Goal: Transaction & Acquisition: Obtain resource

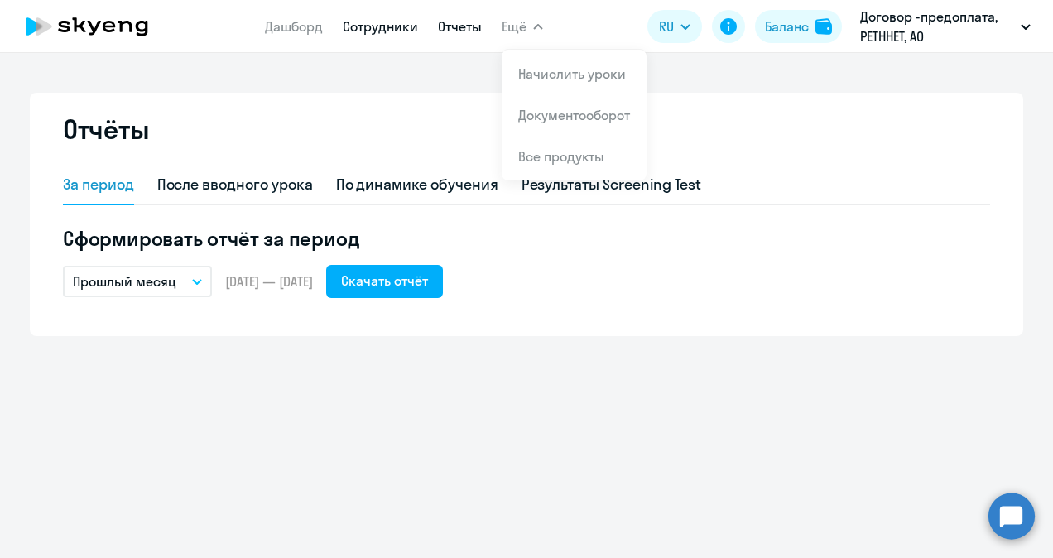
click at [404, 27] on link "Сотрудники" at bounding box center [380, 26] width 75 height 17
select select "30"
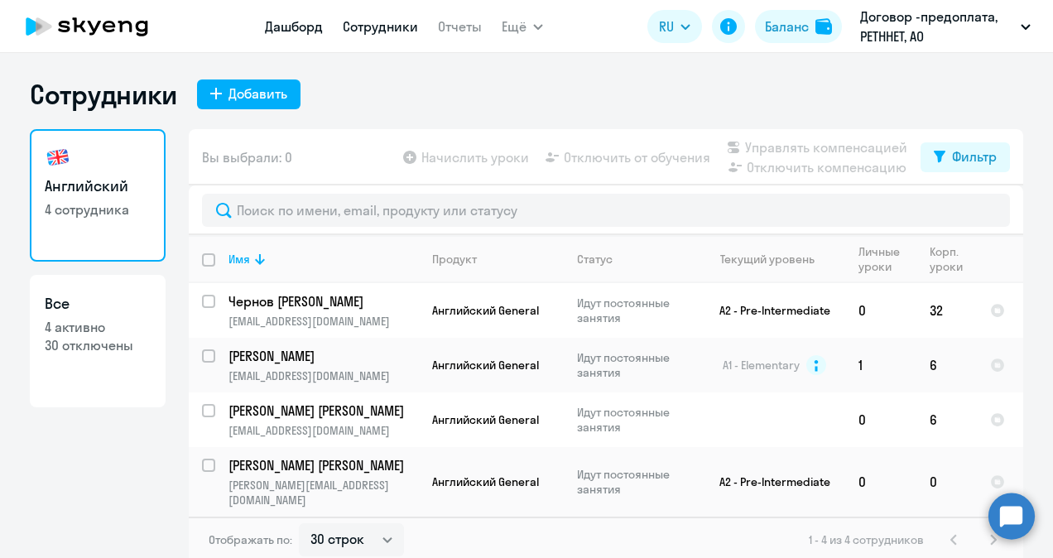
click at [297, 18] on app-menu-item-link "Дашборд" at bounding box center [294, 27] width 58 height 21
click at [300, 27] on link "Дашборд" at bounding box center [294, 26] width 58 height 17
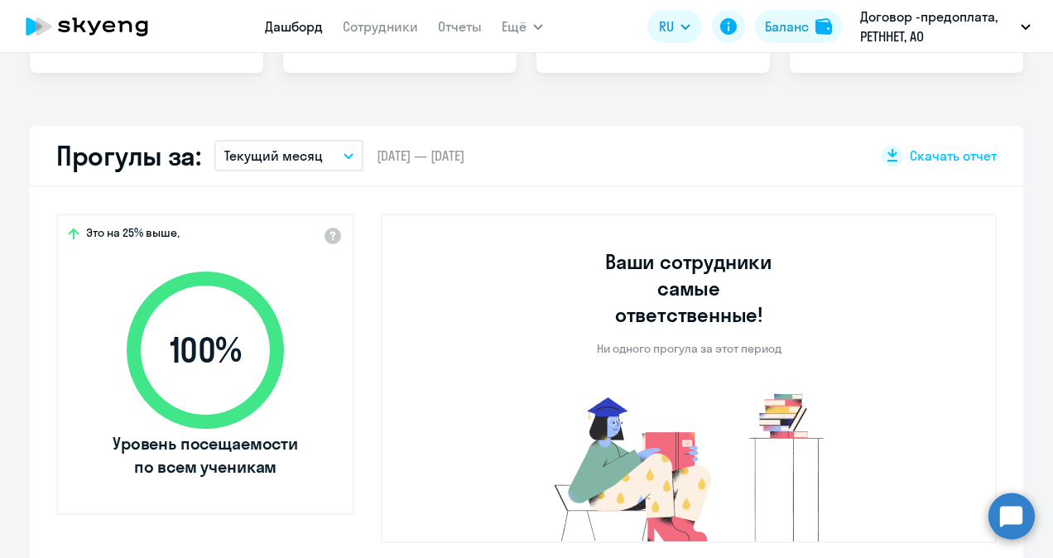
select select "30"
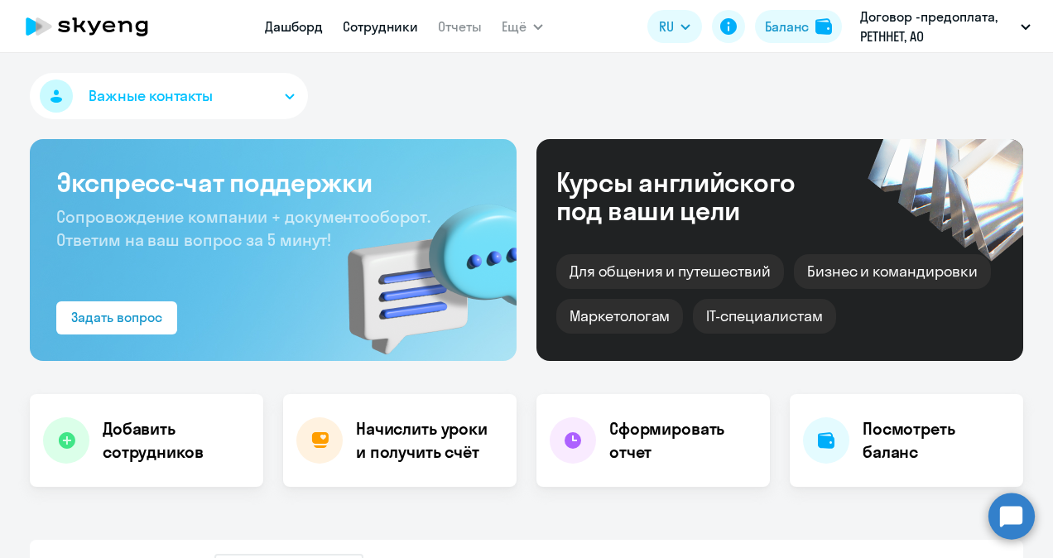
click at [378, 23] on link "Сотрудники" at bounding box center [380, 26] width 75 height 17
select select "30"
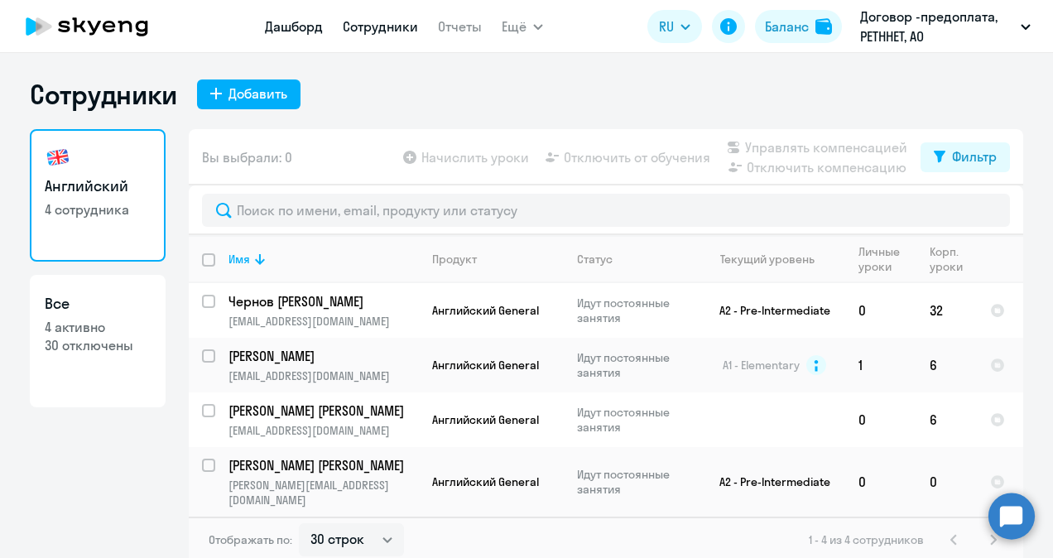
click at [302, 24] on link "Дашборд" at bounding box center [294, 26] width 58 height 17
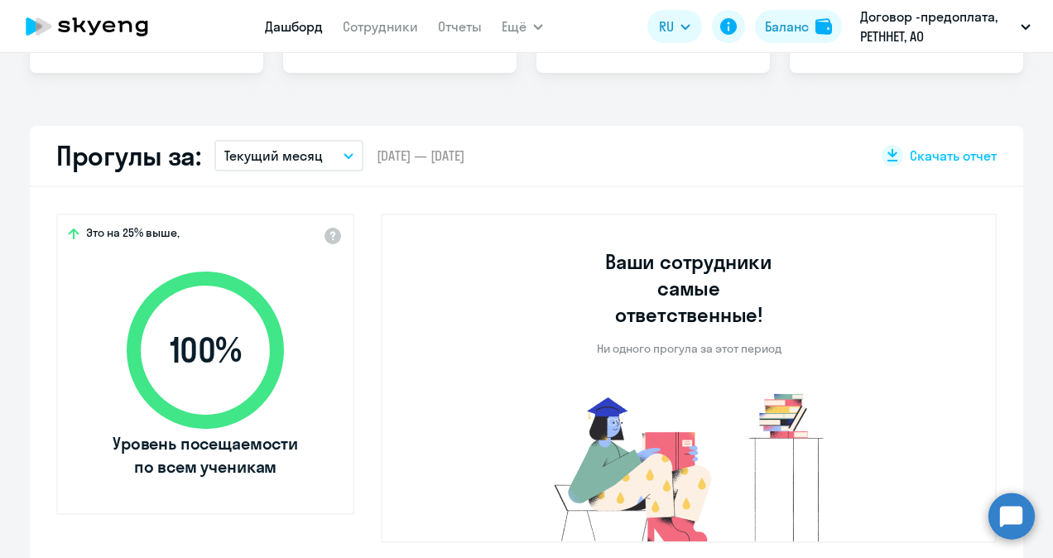
select select "30"
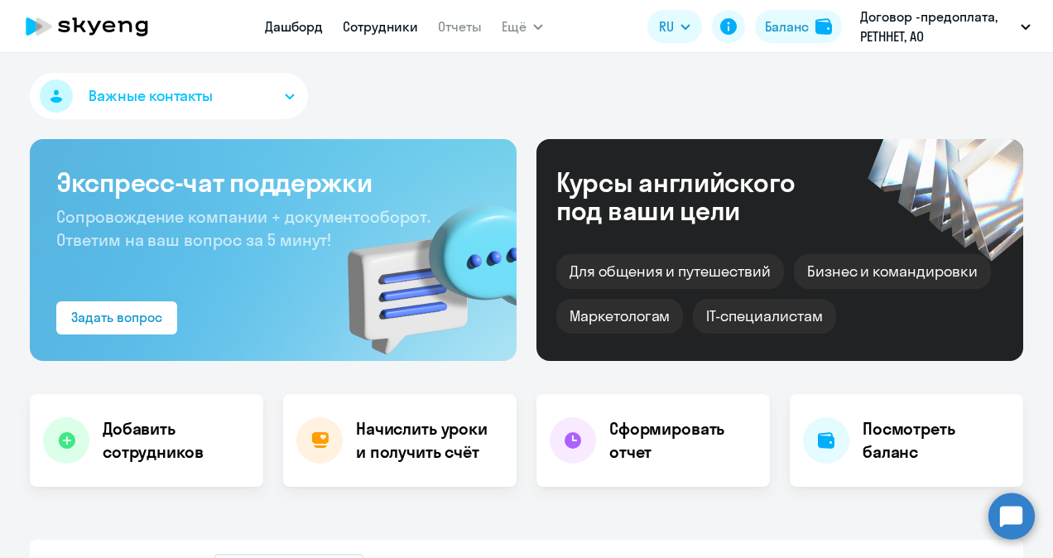
click at [396, 33] on link "Сотрудники" at bounding box center [380, 26] width 75 height 17
select select "30"
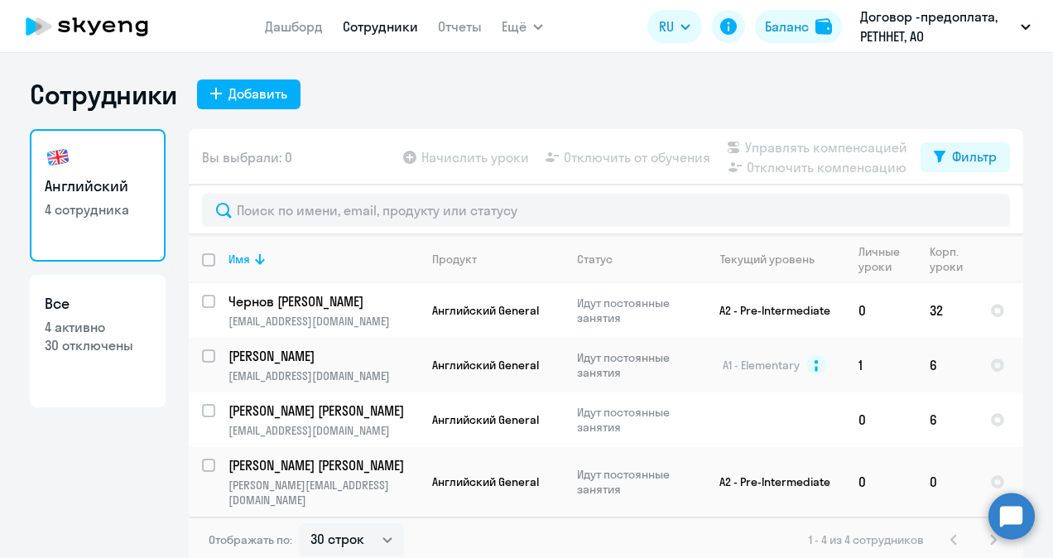
click at [454, 161] on app-table-action-button "Начислить уроки" at bounding box center [464, 157] width 129 height 20
click at [454, 157] on app-table-action-button "Начислить уроки" at bounding box center [464, 157] width 129 height 20
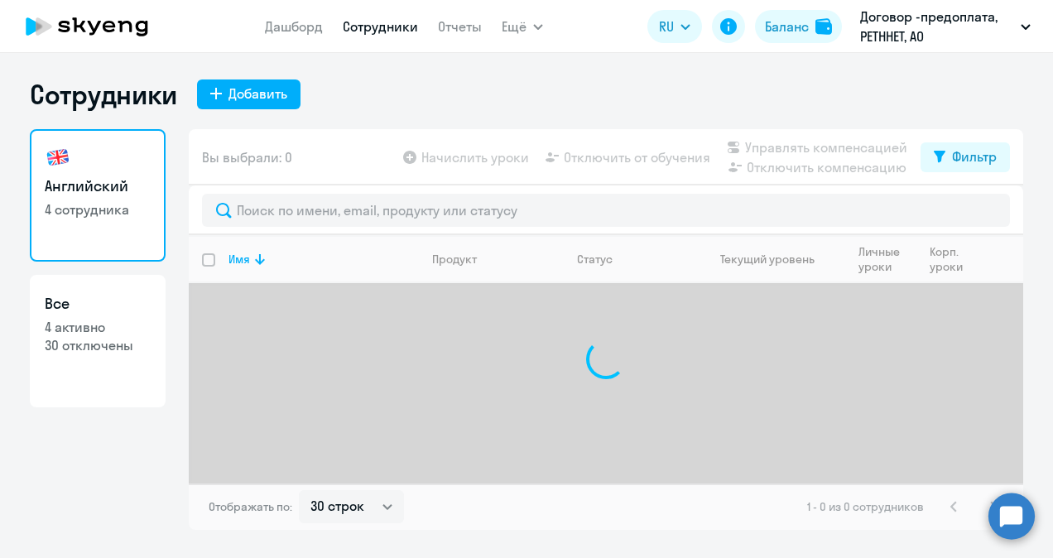
select select "30"
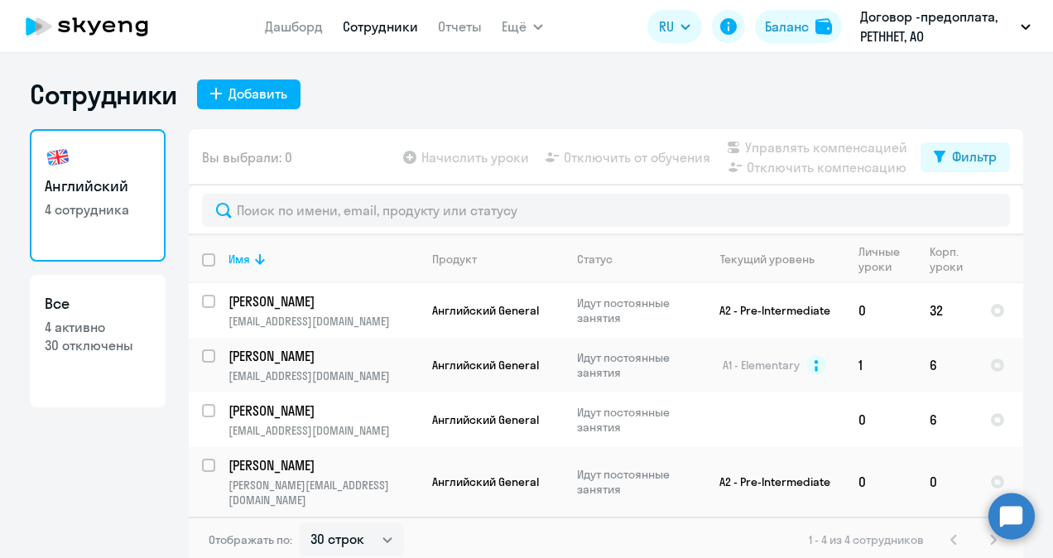
click at [483, 153] on app-table-action-button "Начислить уроки" at bounding box center [464, 157] width 129 height 20
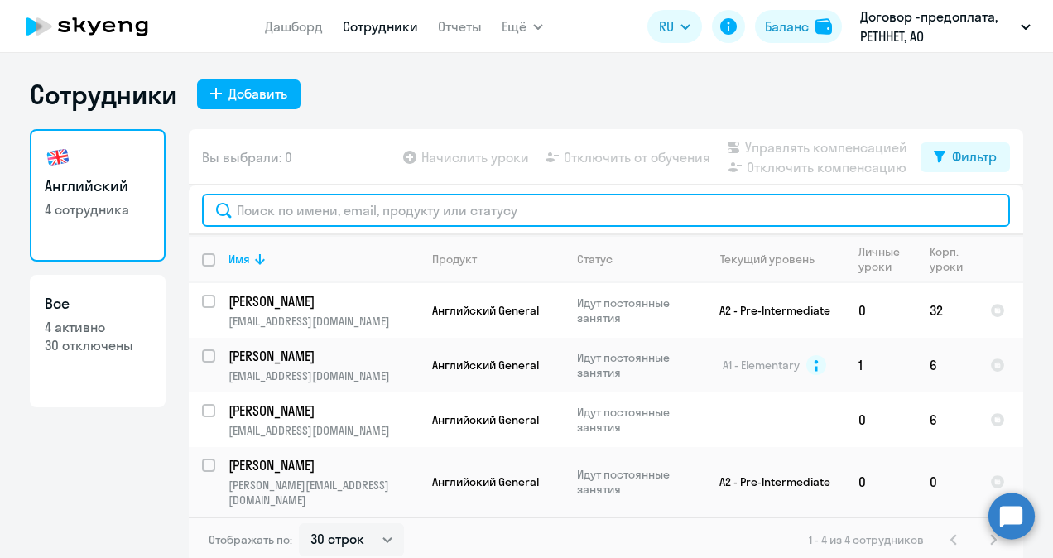
click at [420, 209] on input "text" at bounding box center [606, 210] width 808 height 33
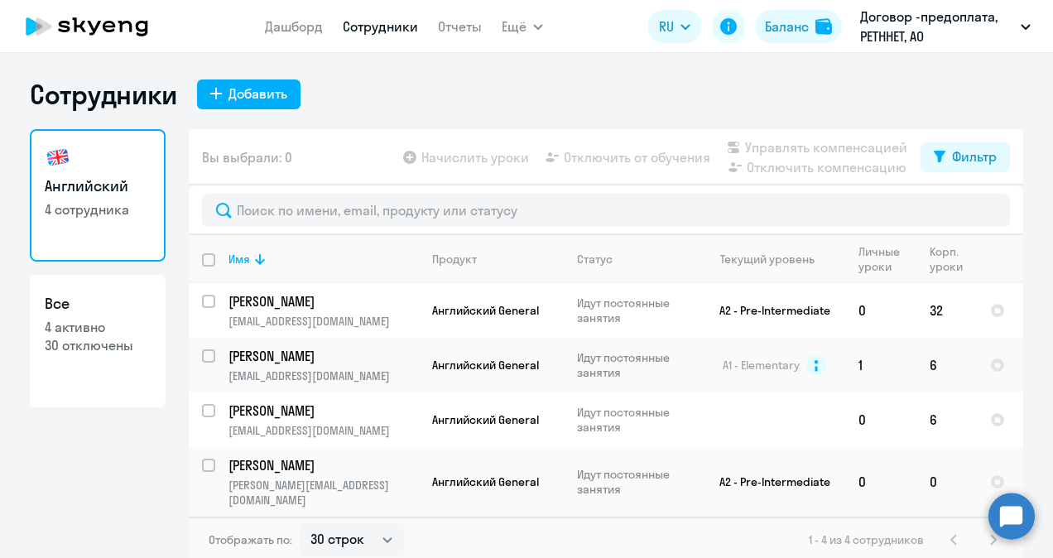
drag, startPoint x: 516, startPoint y: 89, endPoint x: 533, endPoint y: 103, distance: 22.4
click at [516, 92] on div "Сотрудники Добавить" at bounding box center [526, 94] width 993 height 33
click at [566, 165] on app-table-action-button "Отключить от обучения" at bounding box center [626, 157] width 168 height 20
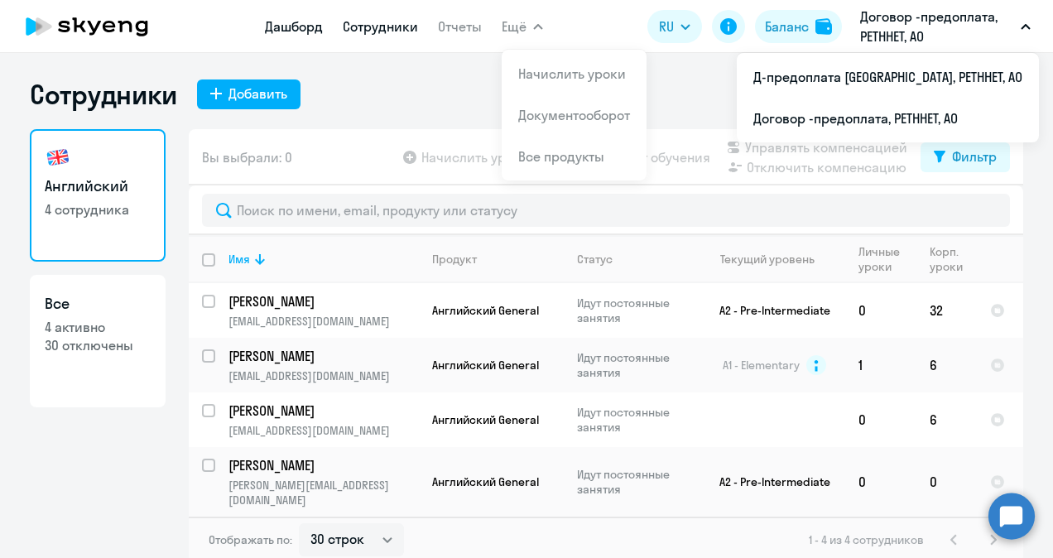
click at [307, 25] on link "Дашборд" at bounding box center [294, 26] width 58 height 17
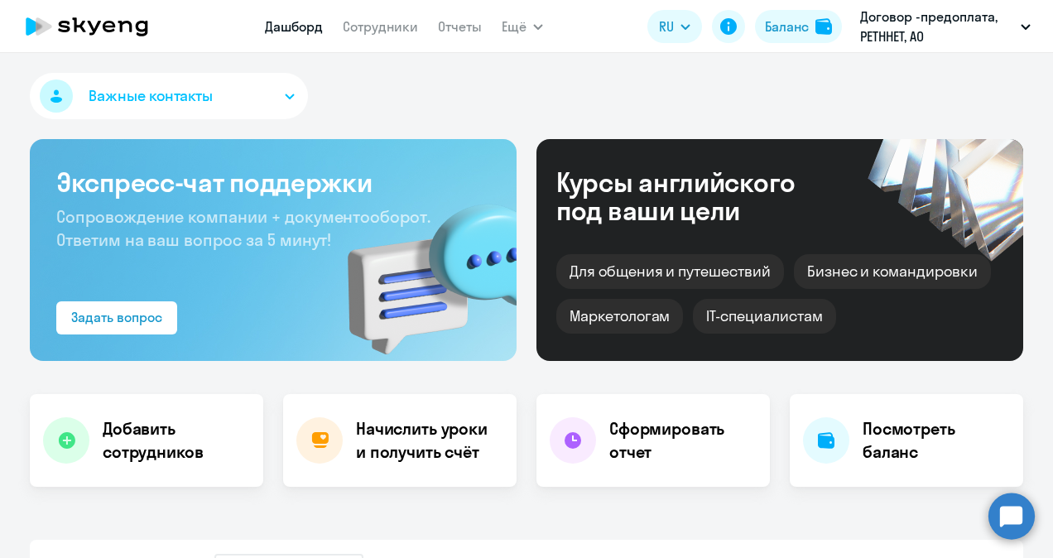
select select "30"
click at [416, 437] on h4 "Начислить уроки и получить счёт" at bounding box center [428, 440] width 144 height 46
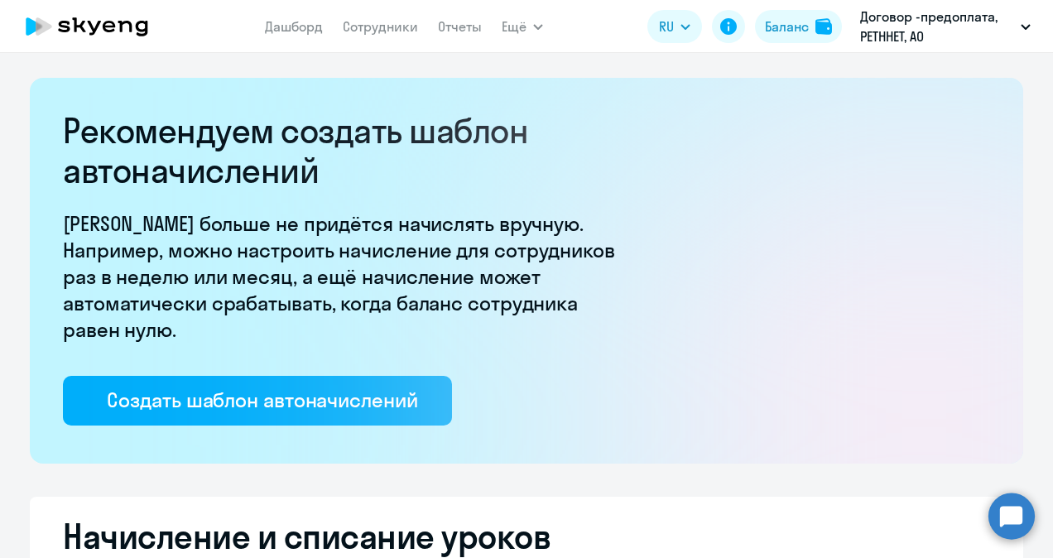
select select "10"
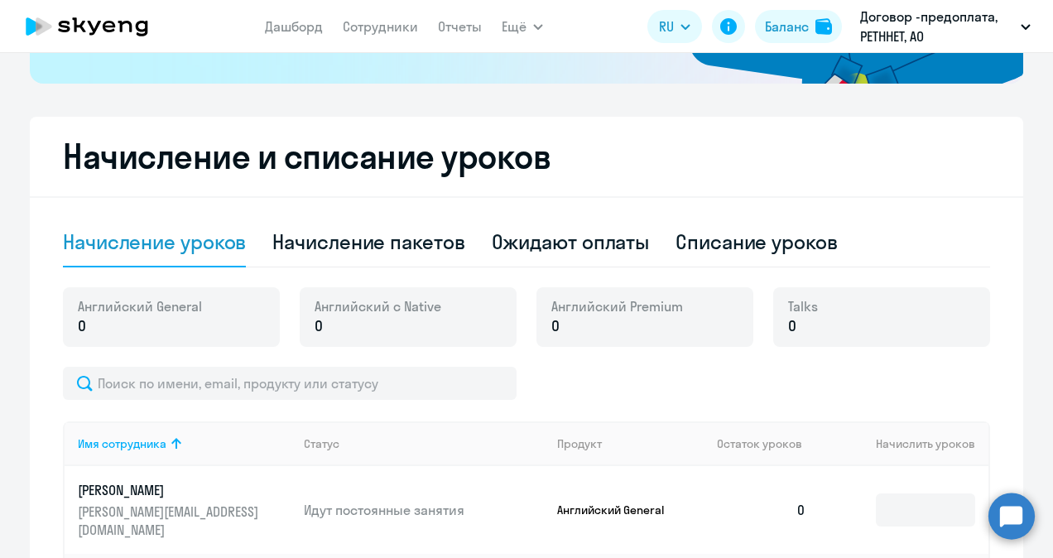
scroll to position [497, 0]
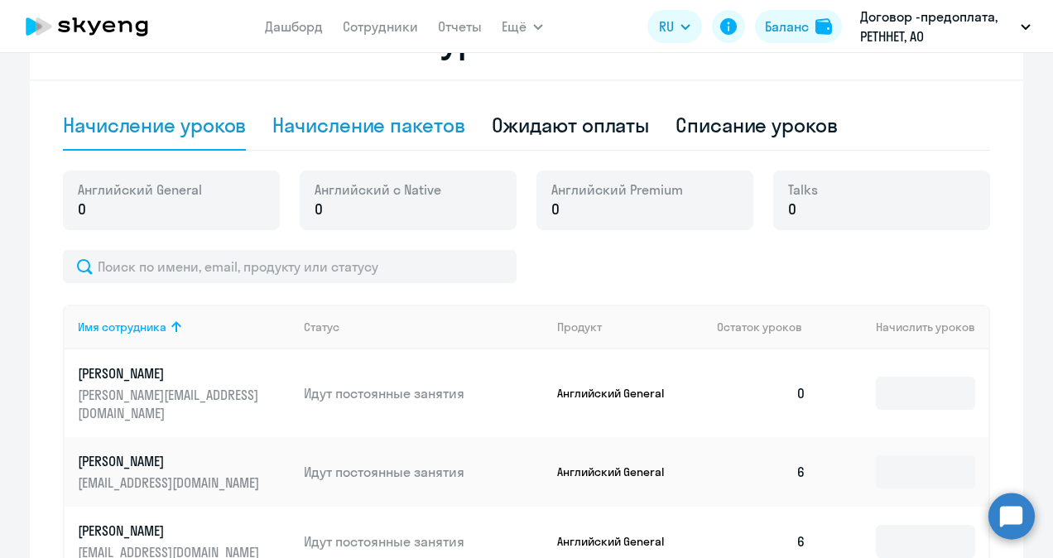
click at [338, 123] on div "Начисление пакетов" at bounding box center [368, 125] width 192 height 26
select select "10"
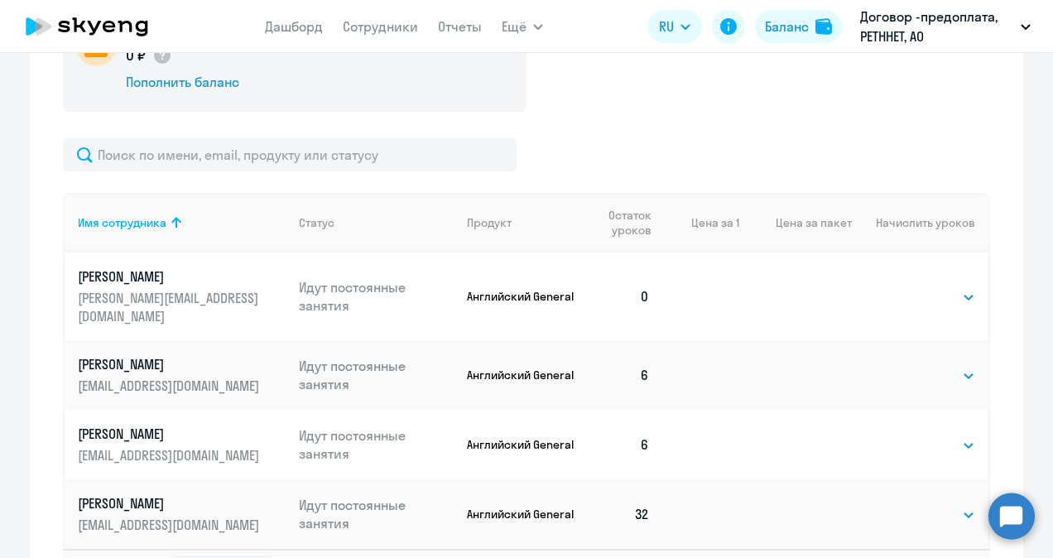
scroll to position [662, 0]
click at [954, 290] on select "Выбрать 4 8 16 32 64 96 128" at bounding box center [941, 296] width 68 height 20
select select "16"
click at [907, 286] on select "Выбрать 4 8 16 32 64 96 128" at bounding box center [941, 296] width 68 height 20
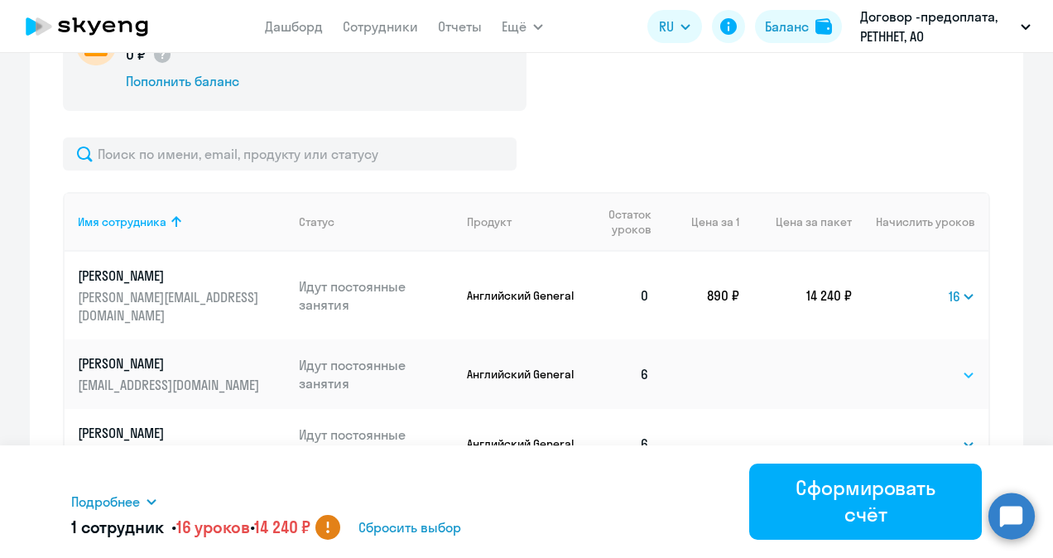
click at [950, 365] on select "Выбрать 4 8 16 32 64 96 128" at bounding box center [941, 375] width 68 height 20
select select "16"
click at [907, 365] on select "Выбрать 4 8 16 32 64 96 128" at bounding box center [941, 375] width 68 height 20
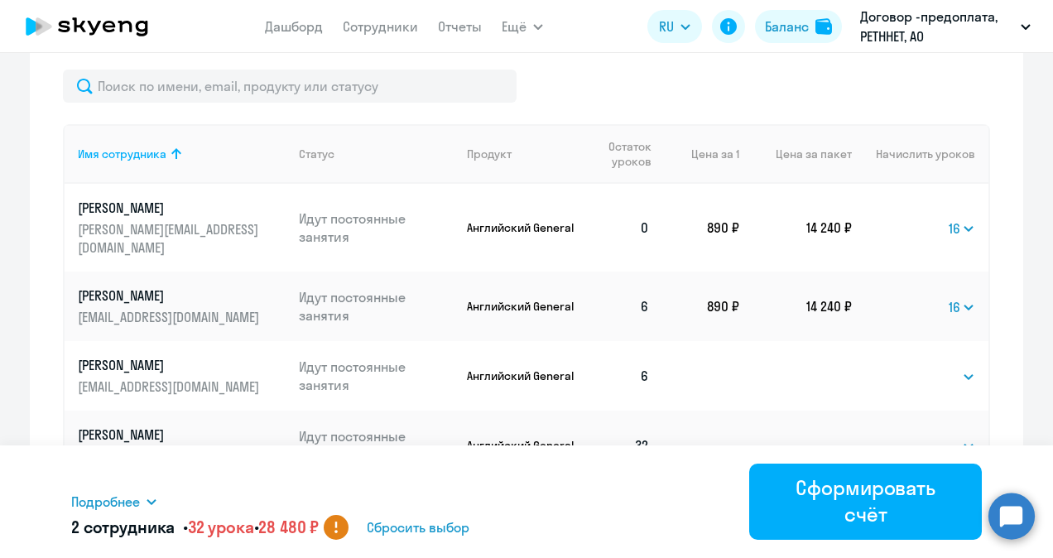
scroll to position [745, 0]
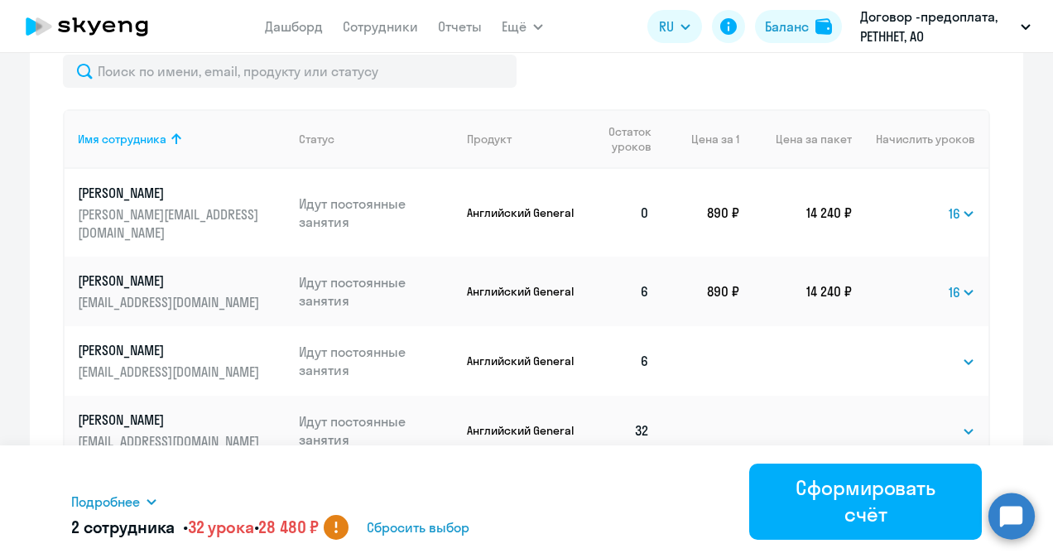
click at [945, 357] on td "Выбрать 4 8 16 32 64 96 128 Выбрать" at bounding box center [920, 361] width 137 height 70
click at [943, 352] on select "Выбрать 4 8 16 32 64 96 128" at bounding box center [941, 362] width 68 height 20
select select "16"
click at [907, 352] on select "Выбрать 4 8 16 32 64 96 128" at bounding box center [941, 362] width 68 height 20
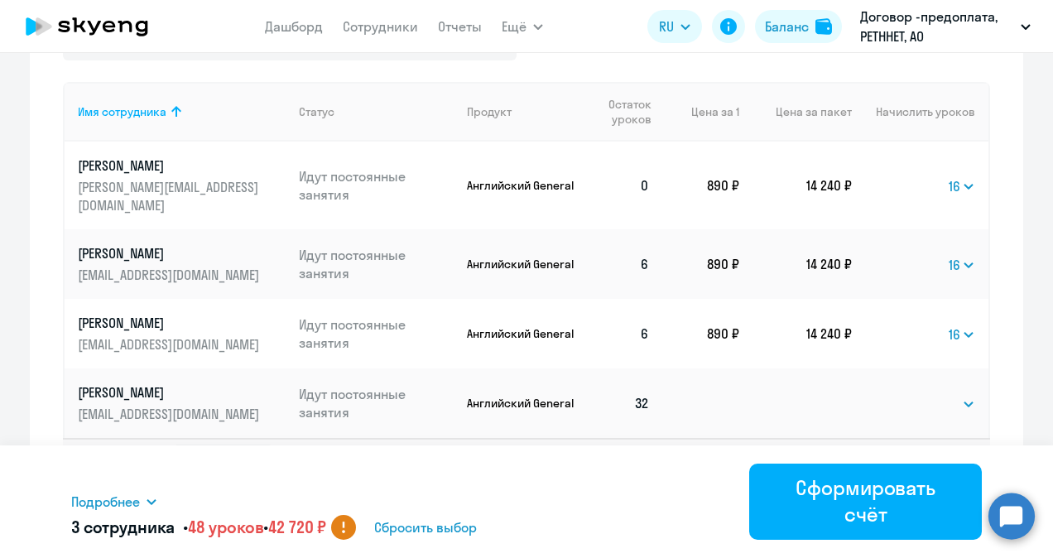
scroll to position [773, 0]
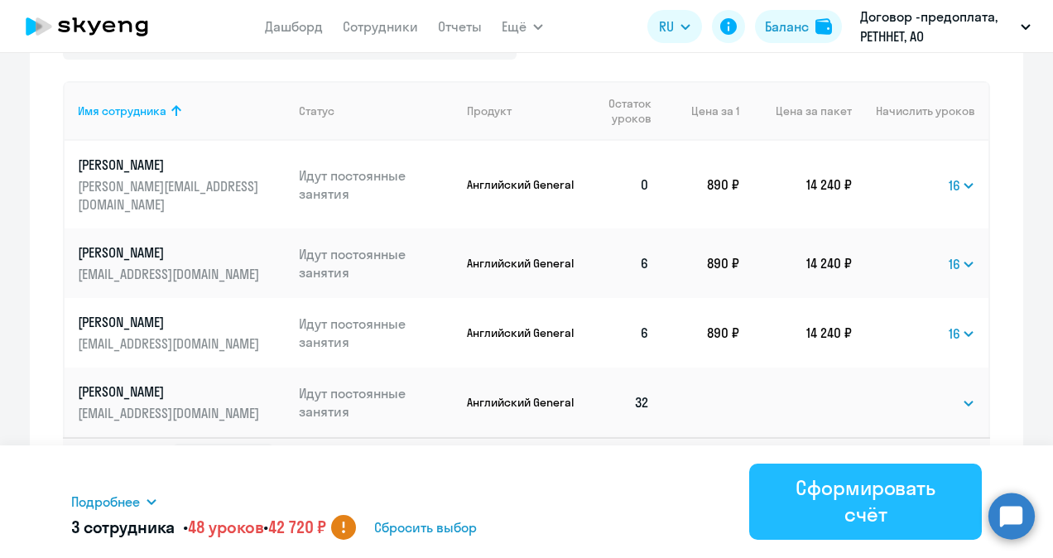
click at [849, 494] on div "Сформировать счёт" at bounding box center [865, 500] width 186 height 53
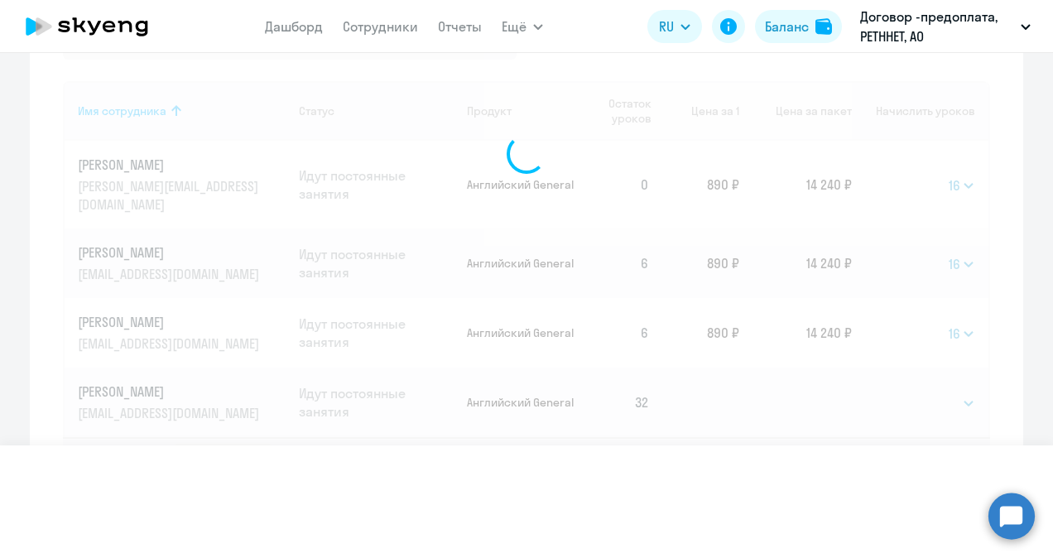
select select
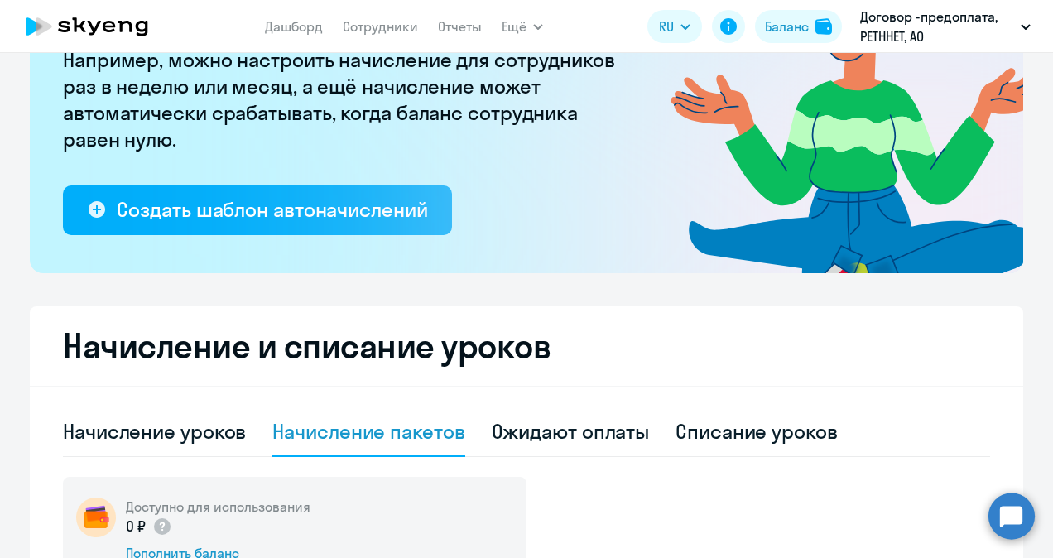
scroll to position [111, 0]
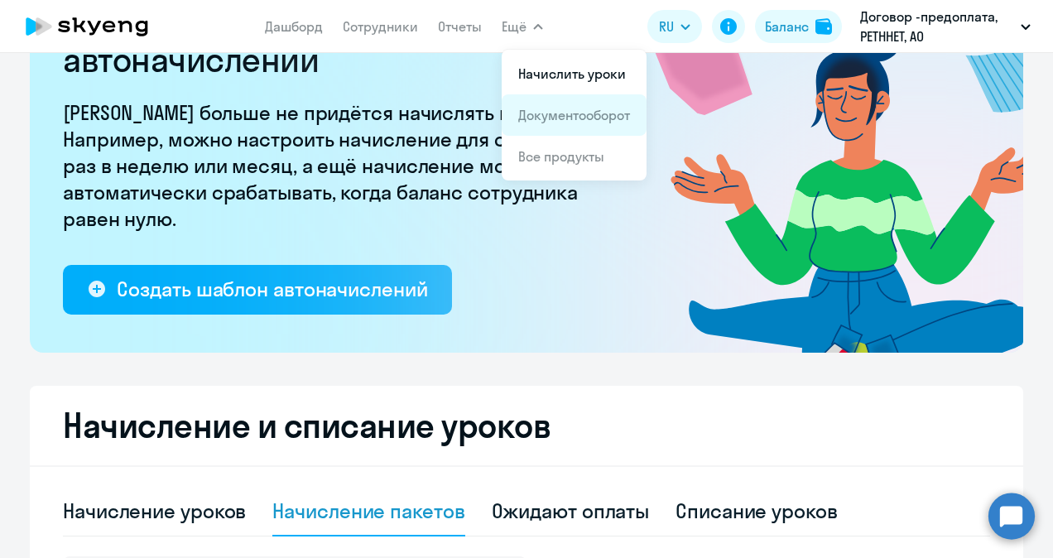
click at [604, 110] on link "Документооборот" at bounding box center [574, 115] width 112 height 17
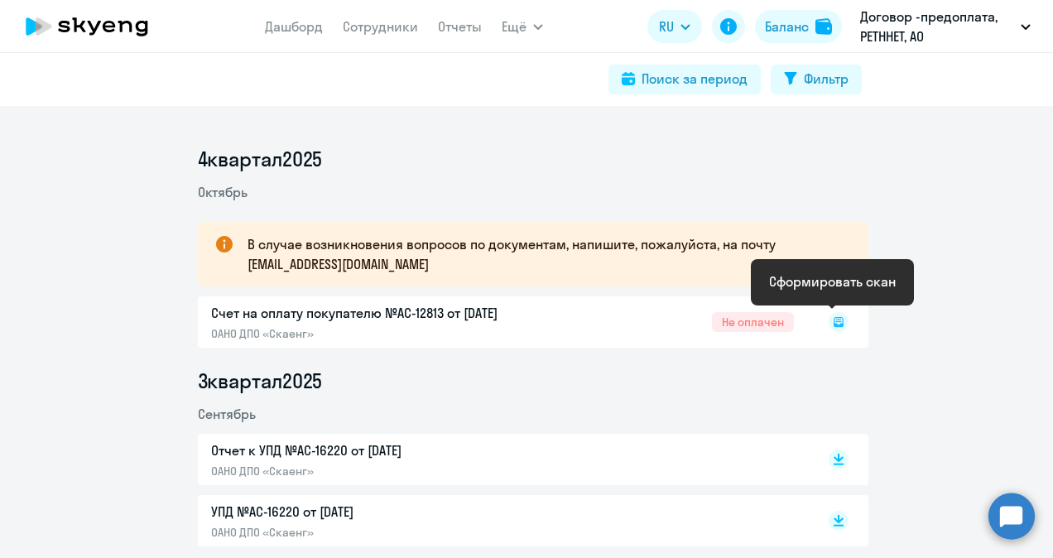
click at [829, 324] on rect at bounding box center [839, 322] width 20 height 20
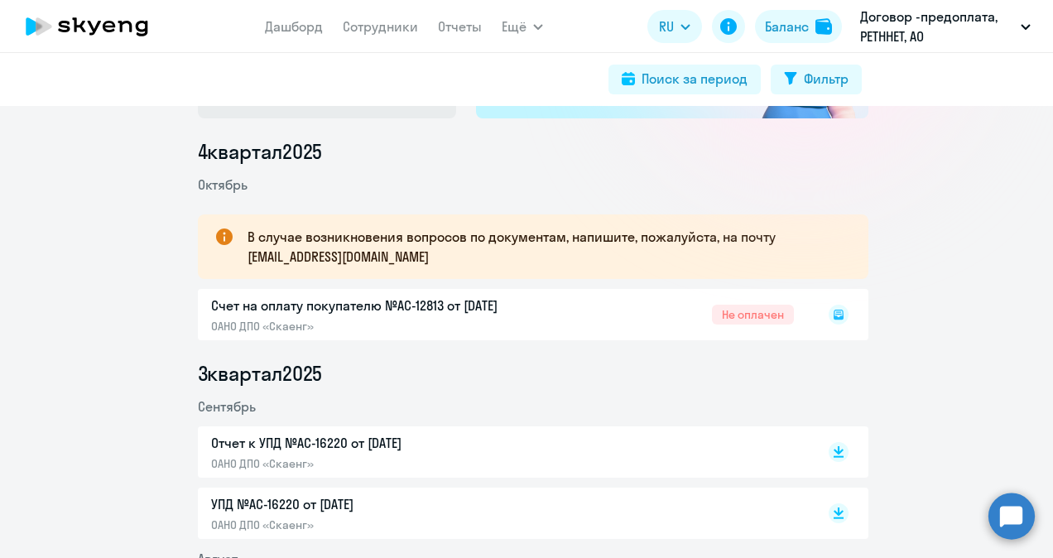
scroll to position [166, 0]
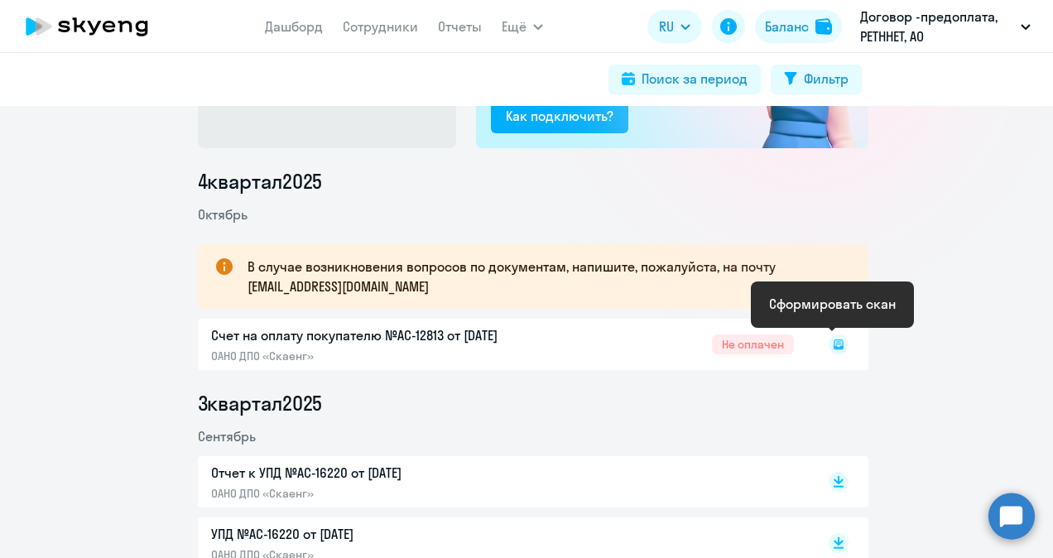
click at [829, 343] on rect at bounding box center [839, 344] width 20 height 20
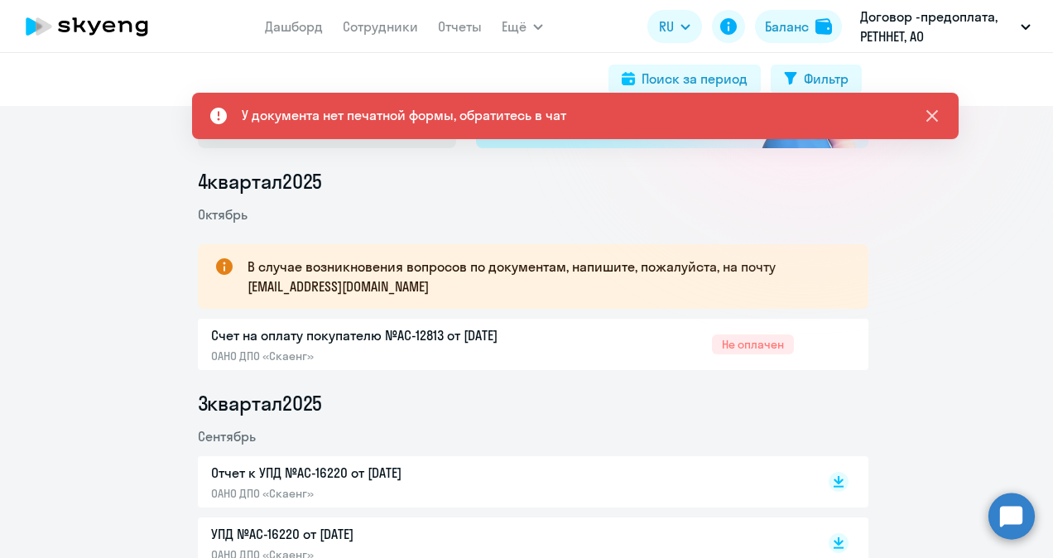
click at [932, 115] on icon at bounding box center [932, 116] width 20 height 20
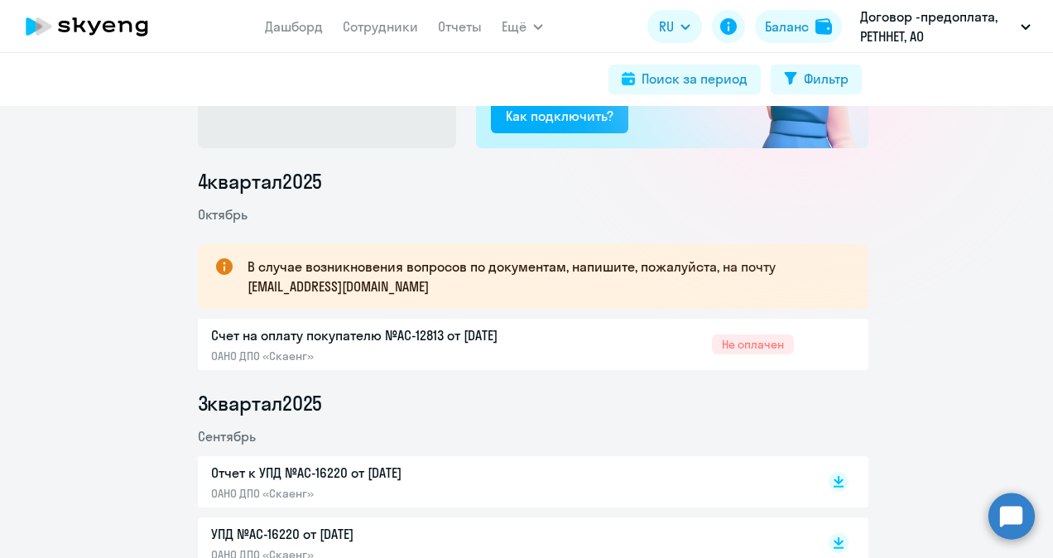
click at [545, 348] on div "Счет на оплату покупателю №AC-12813 от [DATE] ОАНО ДПО «Скаенг» Не оплачен" at bounding box center [533, 344] width 670 height 51
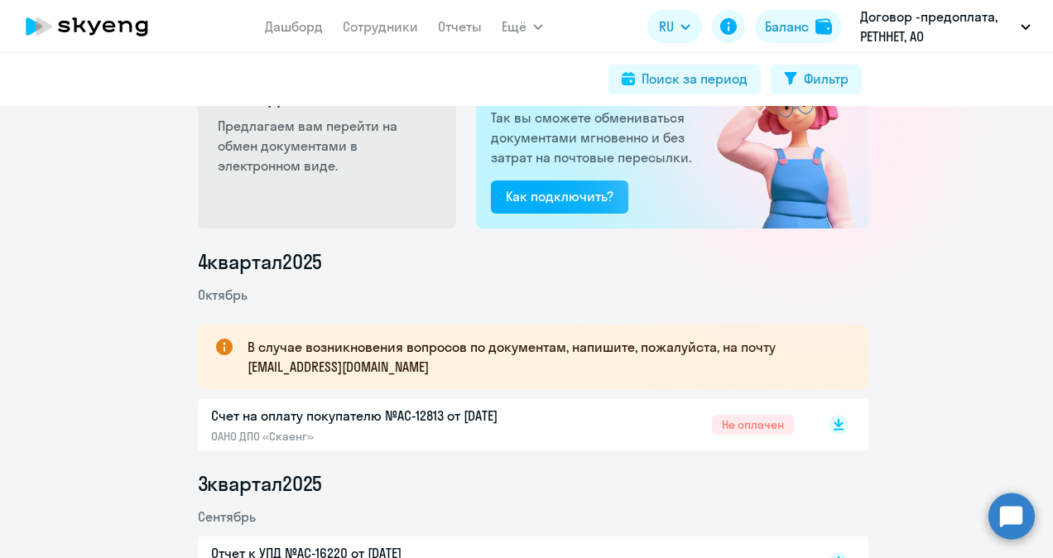
scroll to position [166, 0]
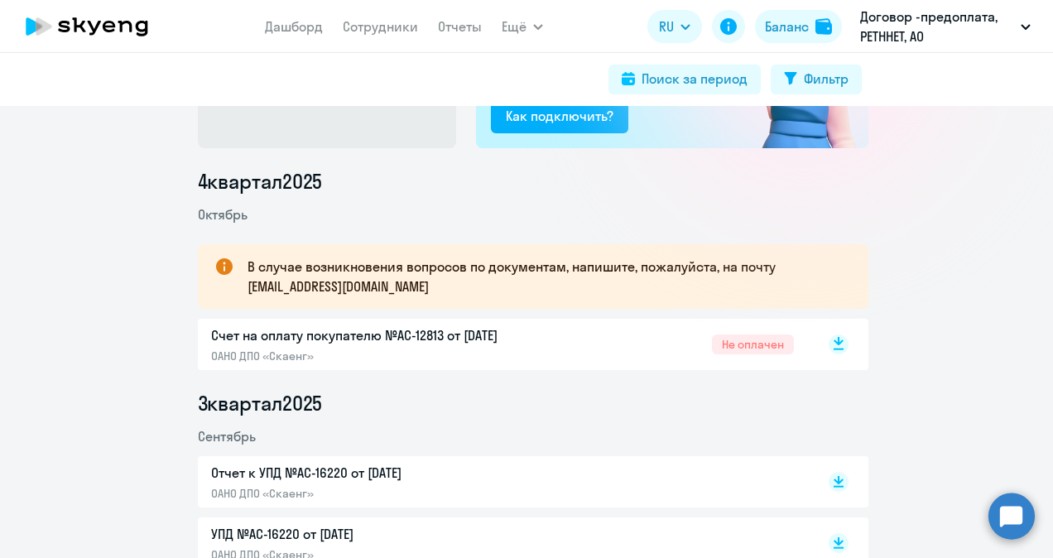
click at [833, 344] on icon at bounding box center [839, 344] width 20 height 20
click at [834, 348] on icon at bounding box center [838, 349] width 10 height 2
